Goal: Check status: Check status

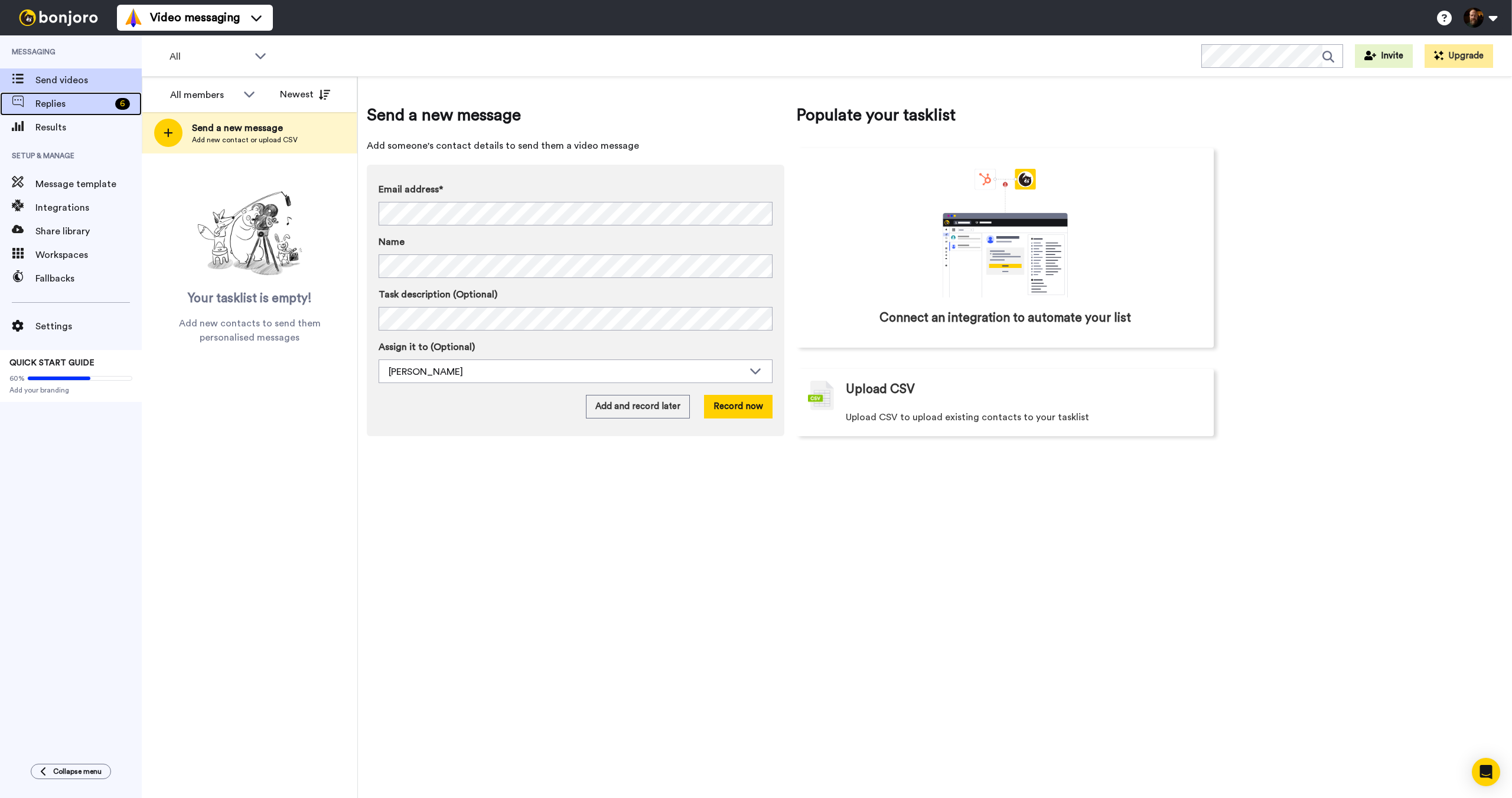
click at [79, 104] on span "Replies" at bounding box center [73, 104] width 75 height 14
click at [78, 116] on div "Results" at bounding box center [71, 128] width 142 height 23
click at [79, 114] on div "Replies 7" at bounding box center [71, 104] width 142 height 23
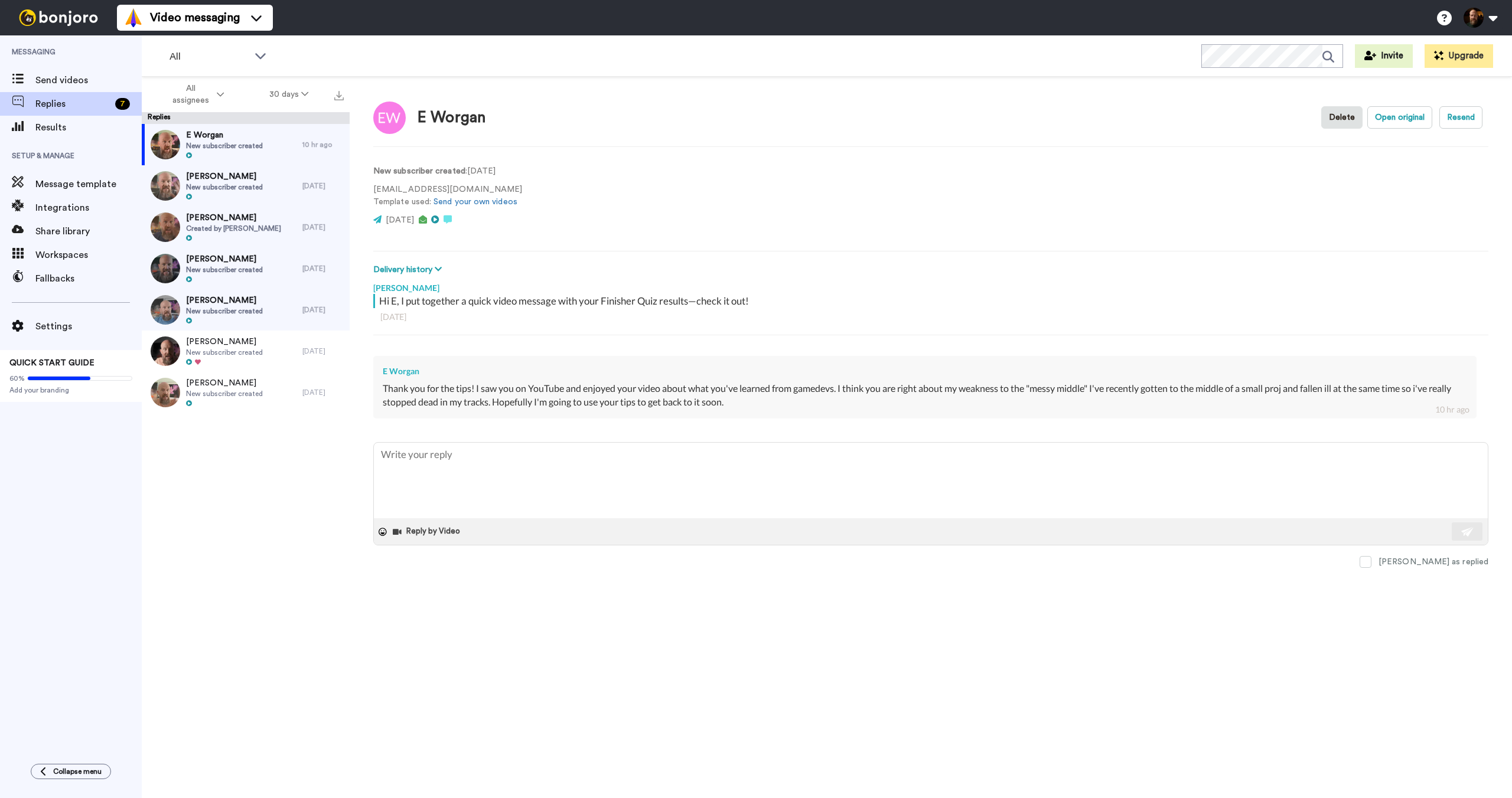
type textarea "x"
